Goal: Transaction & Acquisition: Purchase product/service

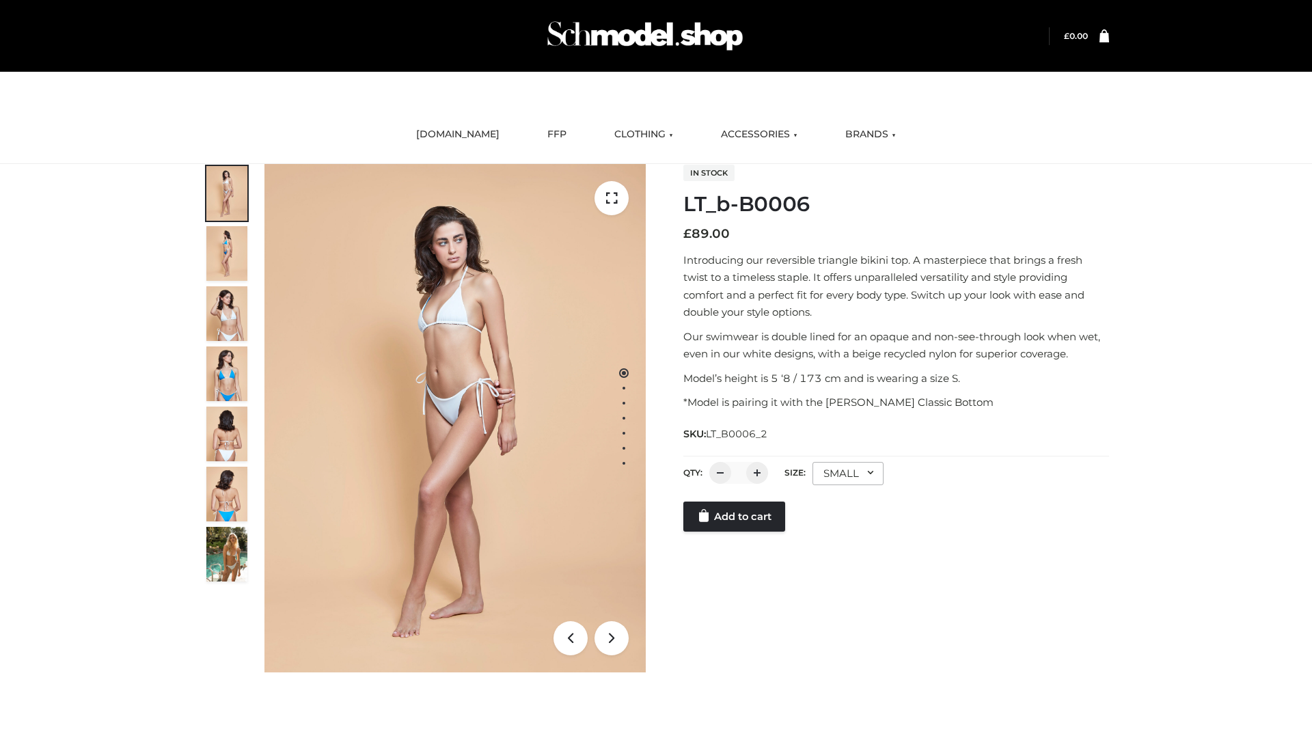
click at [735, 516] on link "Add to cart" at bounding box center [734, 516] width 102 height 30
